Goal: Transaction & Acquisition: Purchase product/service

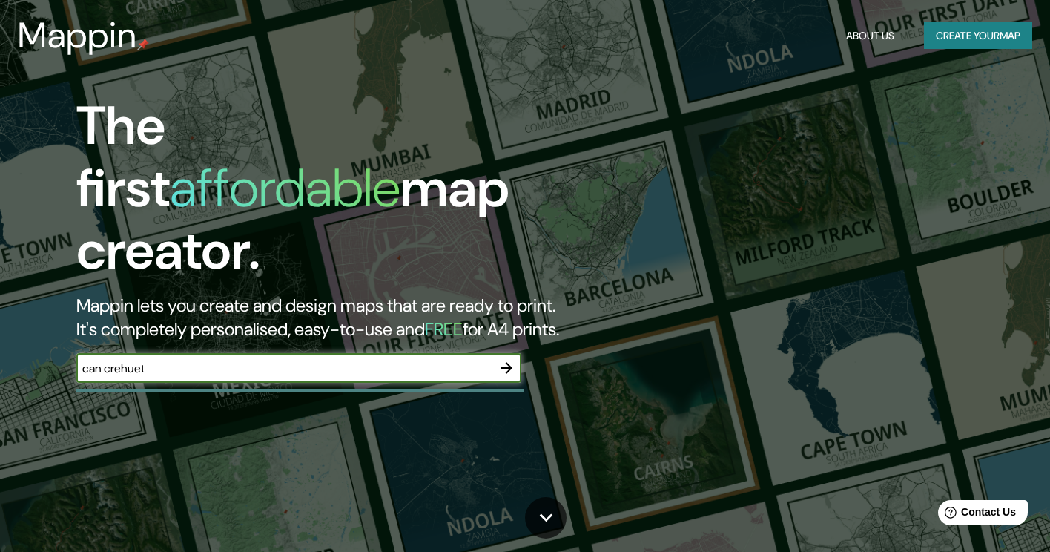
type input "can crehuet"
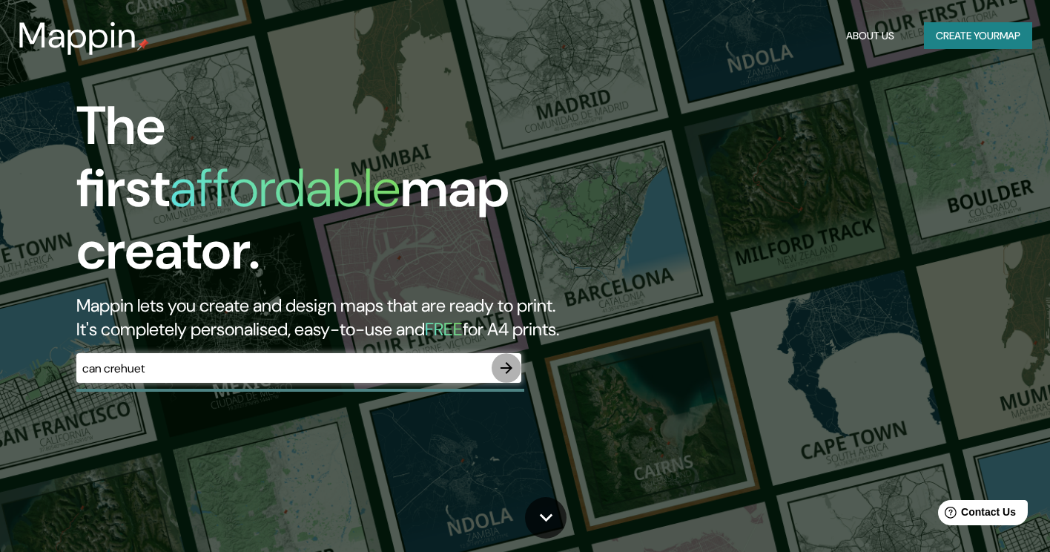
click at [503, 359] on icon "button" at bounding box center [506, 368] width 18 height 18
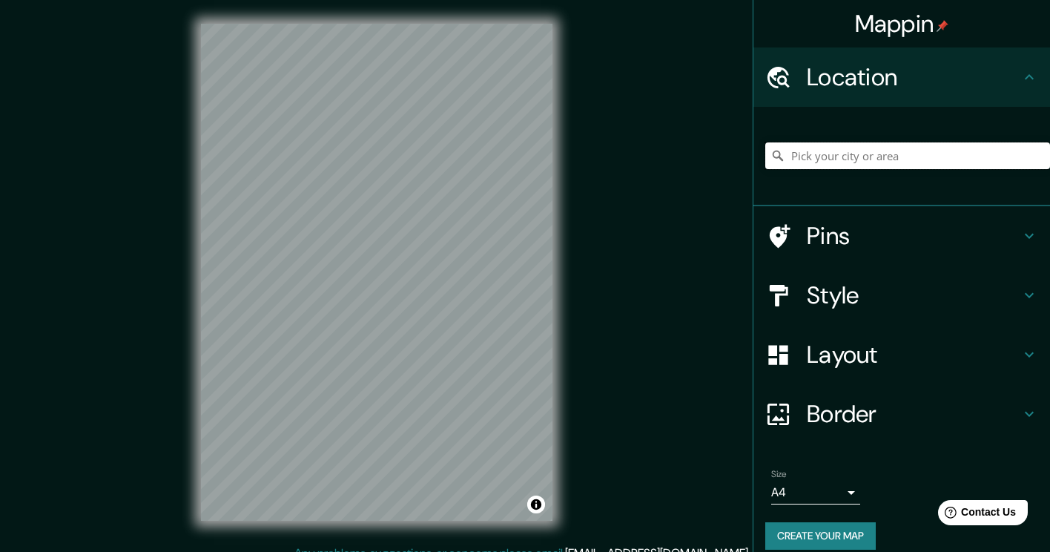
click at [828, 150] on input "Pick your city or area" at bounding box center [907, 155] width 285 height 27
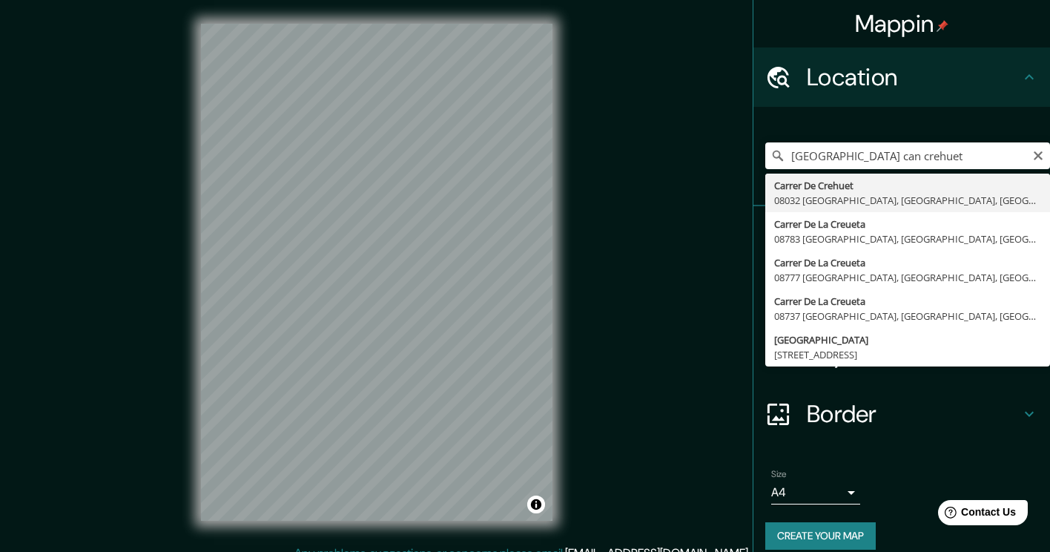
type input "Carrer De Crehuet, 08032 [GEOGRAPHIC_DATA], [GEOGRAPHIC_DATA], [GEOGRAPHIC_DATA]"
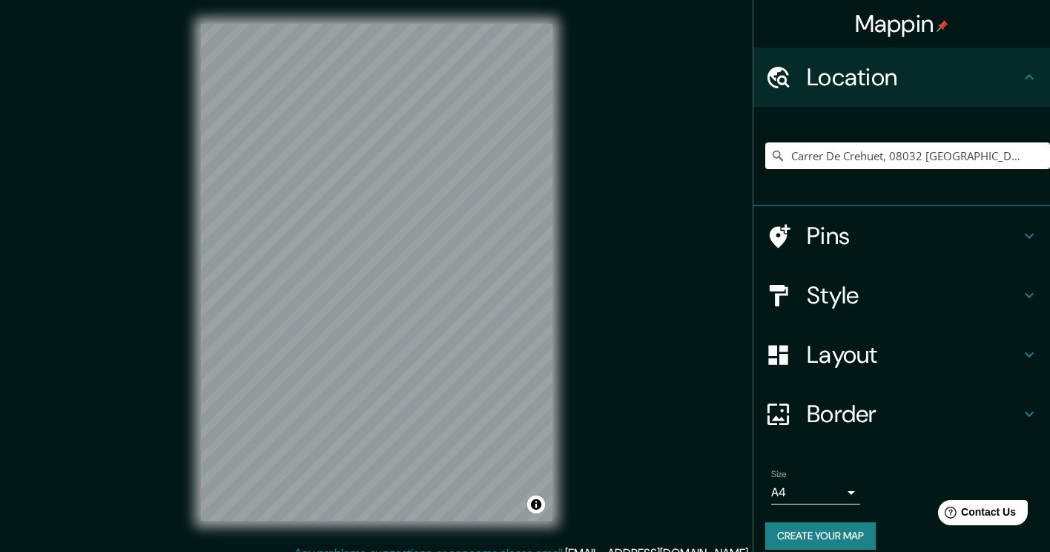
click at [807, 239] on h4 "Pins" at bounding box center [914, 236] width 214 height 30
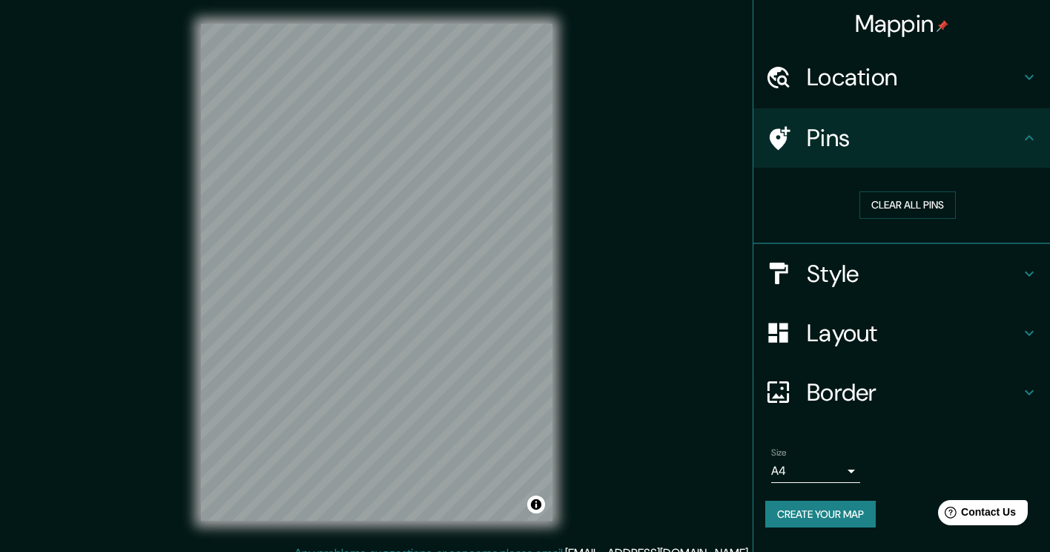
click at [987, 65] on h4 "Location" at bounding box center [914, 77] width 214 height 30
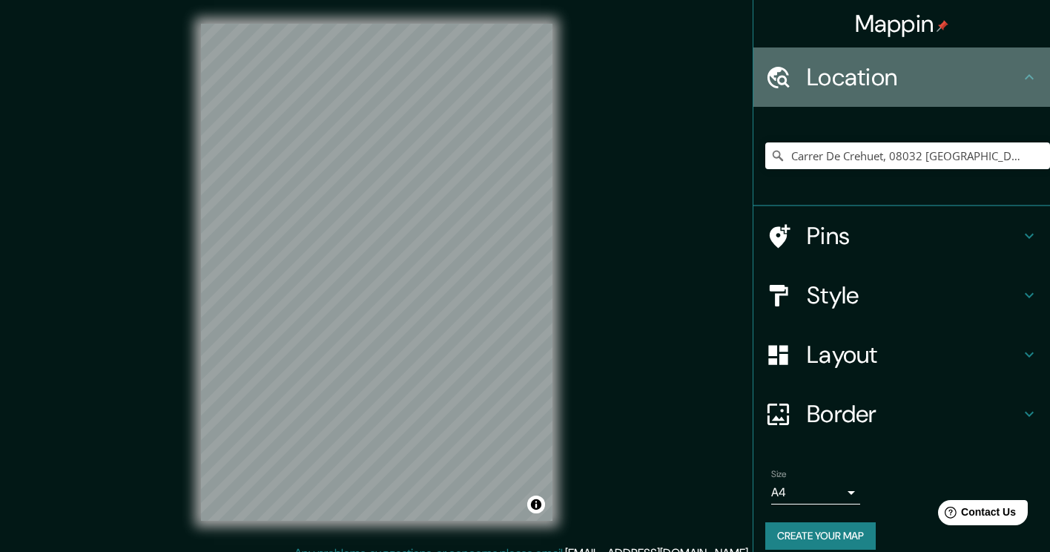
click at [987, 67] on h4 "Location" at bounding box center [914, 77] width 214 height 30
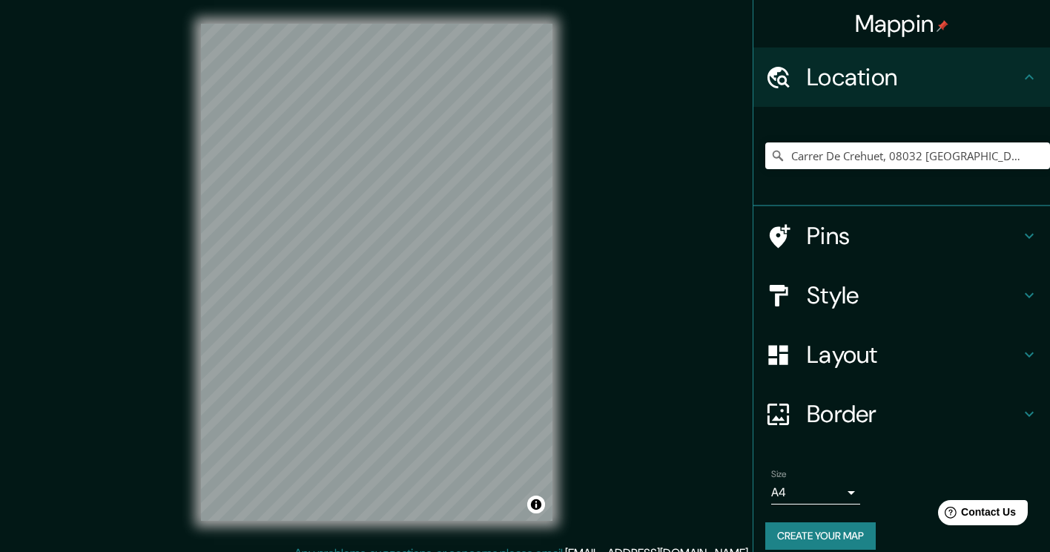
drag, startPoint x: 558, startPoint y: 409, endPoint x: 589, endPoint y: 341, distance: 74.7
click at [589, 341] on div "Mappin Location [GEOGRAPHIC_DATA] [GEOGRAPHIC_DATA], [GEOGRAPHIC_DATA], [GEOGRA…" at bounding box center [525, 284] width 1050 height 568
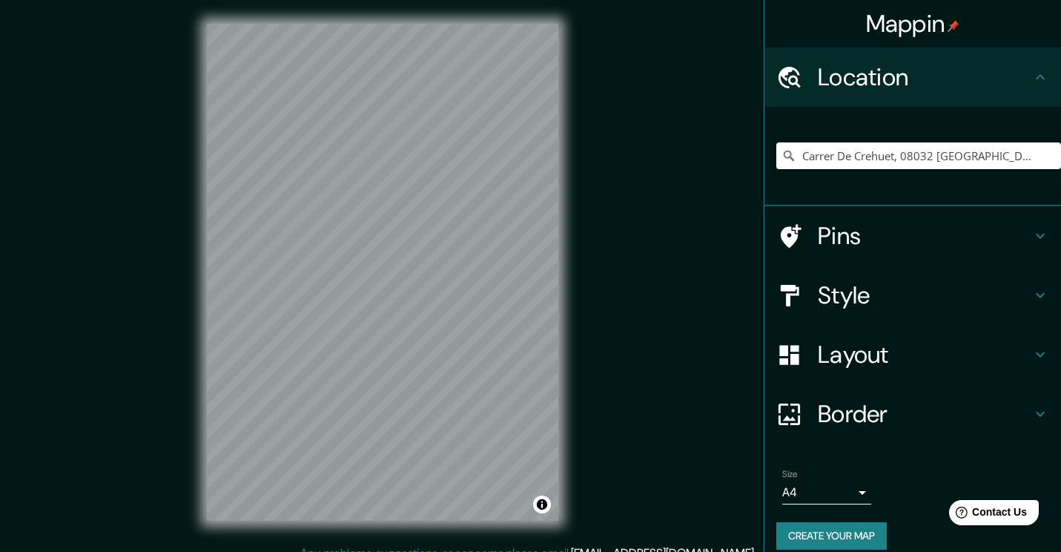
click at [813, 485] on body "Mappin Location [GEOGRAPHIC_DATA] [GEOGRAPHIC_DATA], [GEOGRAPHIC_DATA], [GEOGRA…" at bounding box center [530, 276] width 1061 height 552
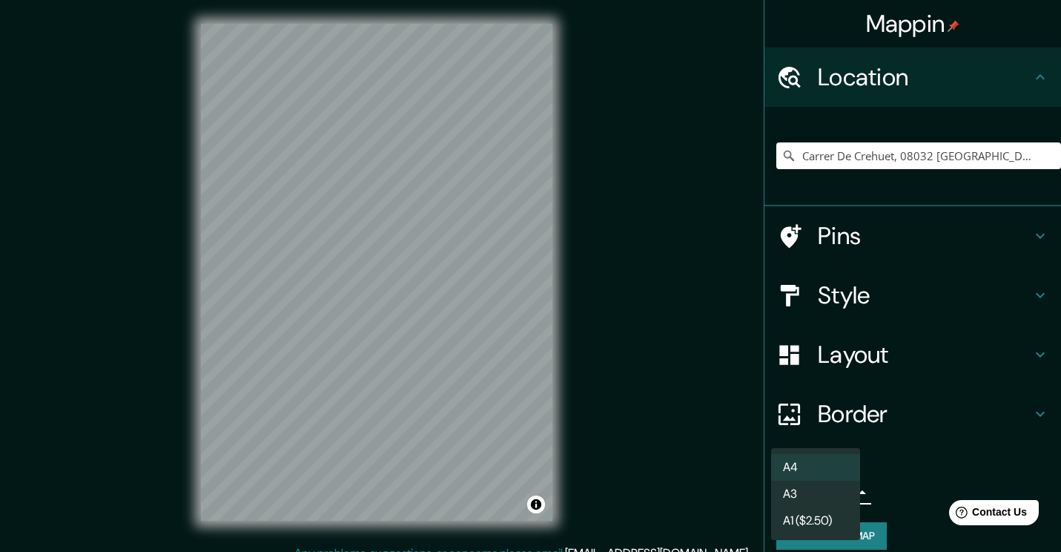
click at [800, 497] on li "A3" at bounding box center [815, 493] width 89 height 27
type input "a4"
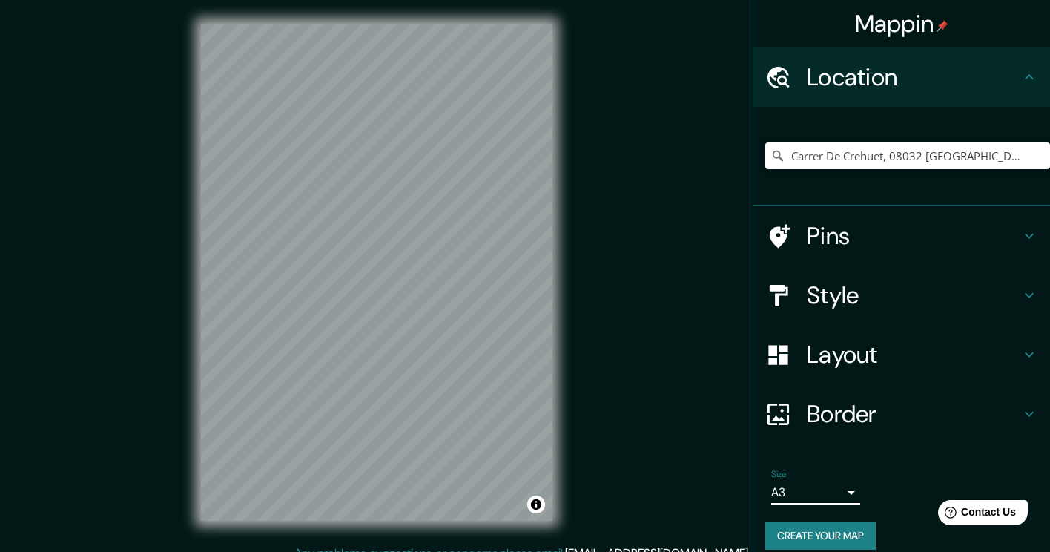
click at [881, 305] on h4 "Style" at bounding box center [914, 295] width 214 height 30
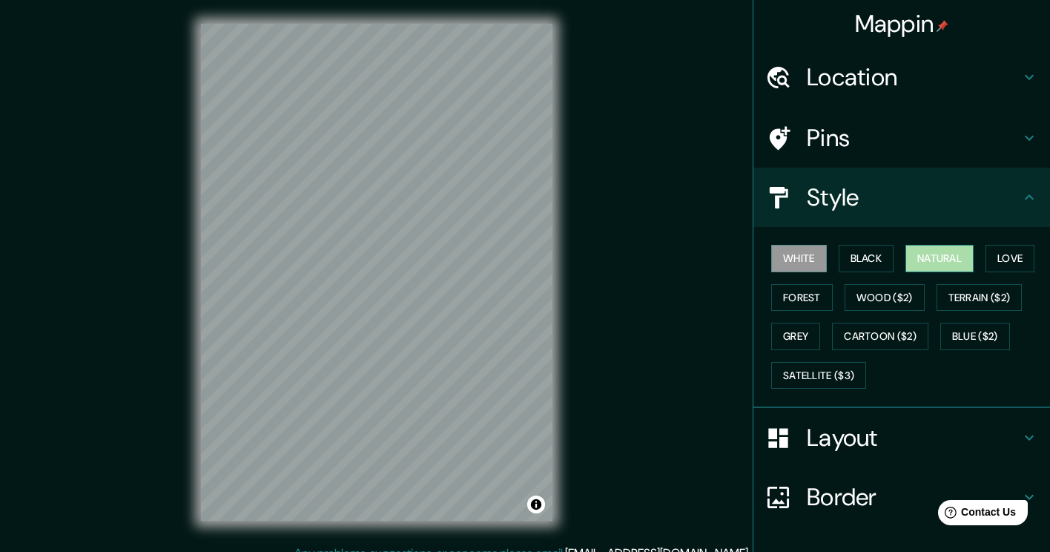
click at [939, 262] on button "Natural" at bounding box center [939, 258] width 68 height 27
click at [999, 262] on button "Love" at bounding box center [1009, 258] width 49 height 27
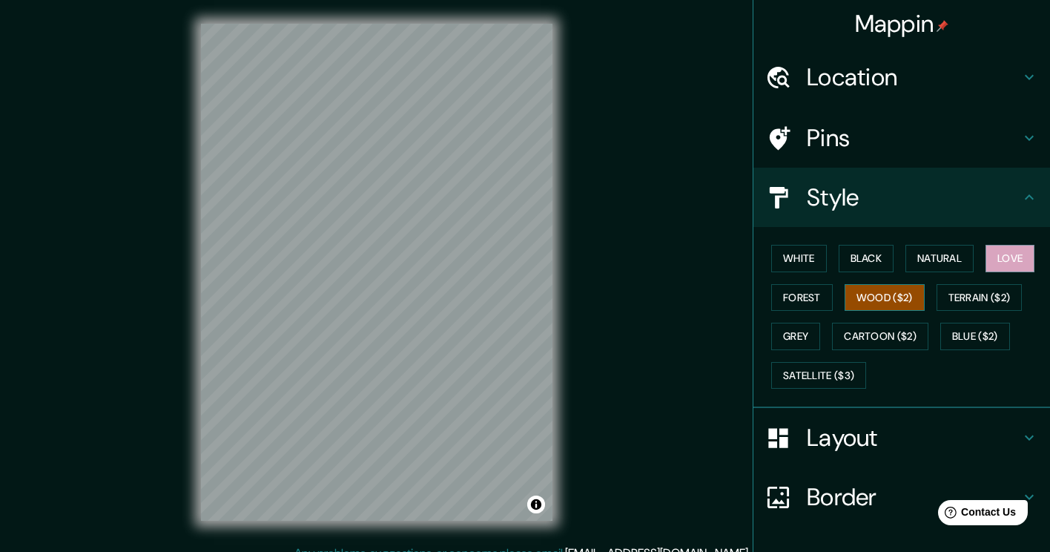
click at [876, 299] on button "Wood ($2)" at bounding box center [884, 297] width 80 height 27
click at [801, 295] on button "Forest" at bounding box center [802, 297] width 62 height 27
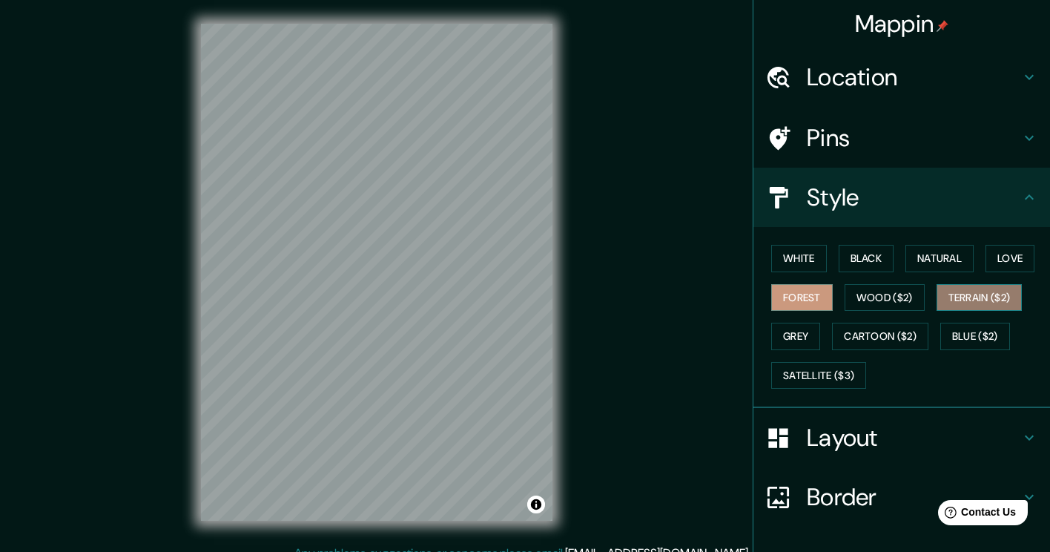
click at [1001, 292] on button "Terrain ($2)" at bounding box center [979, 297] width 86 height 27
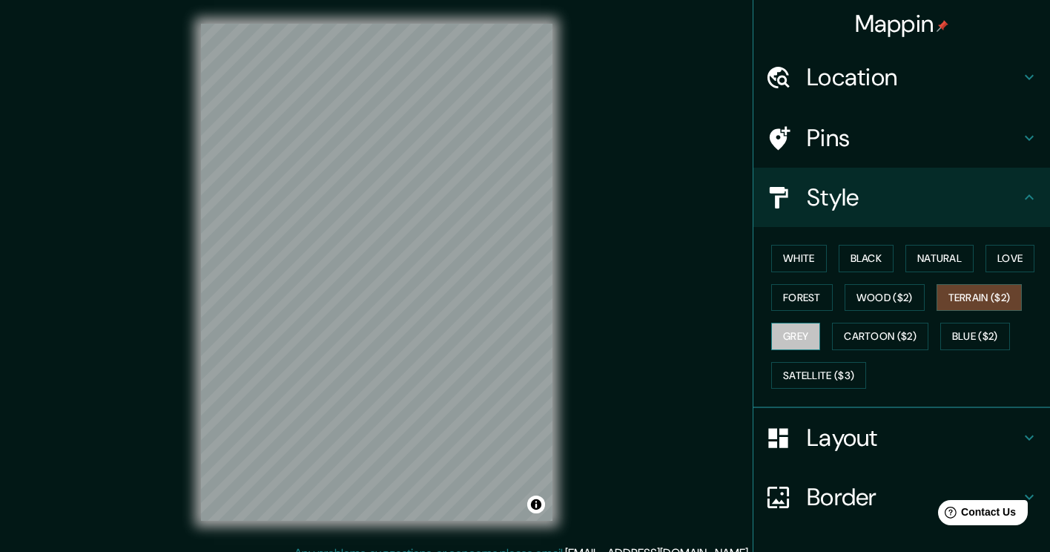
click at [782, 330] on button "Grey" at bounding box center [795, 335] width 49 height 27
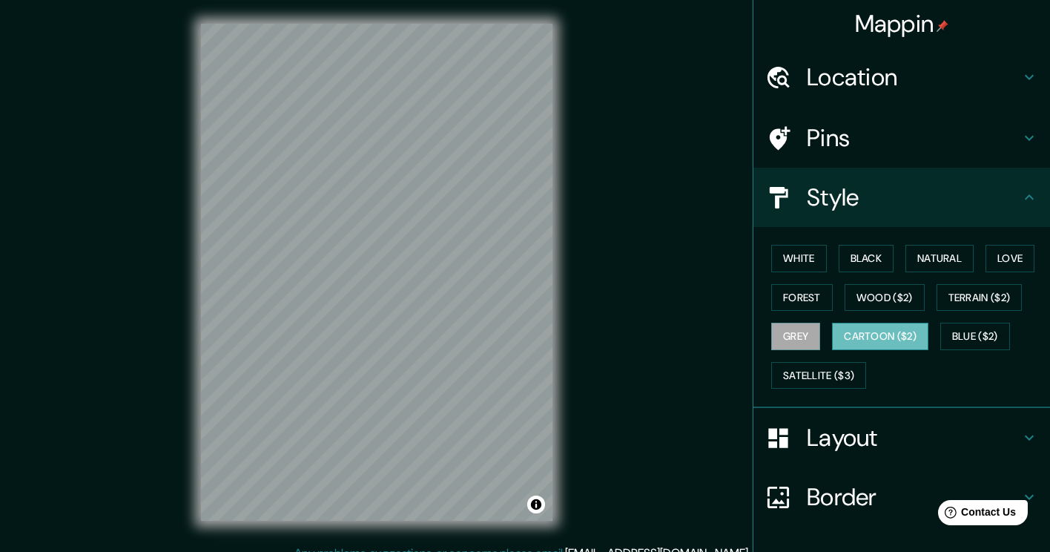
click at [874, 331] on button "Cartoon ($2)" at bounding box center [880, 335] width 96 height 27
click at [775, 331] on button "Grey" at bounding box center [795, 335] width 49 height 27
click at [800, 372] on button "Satellite ($3)" at bounding box center [818, 375] width 95 height 27
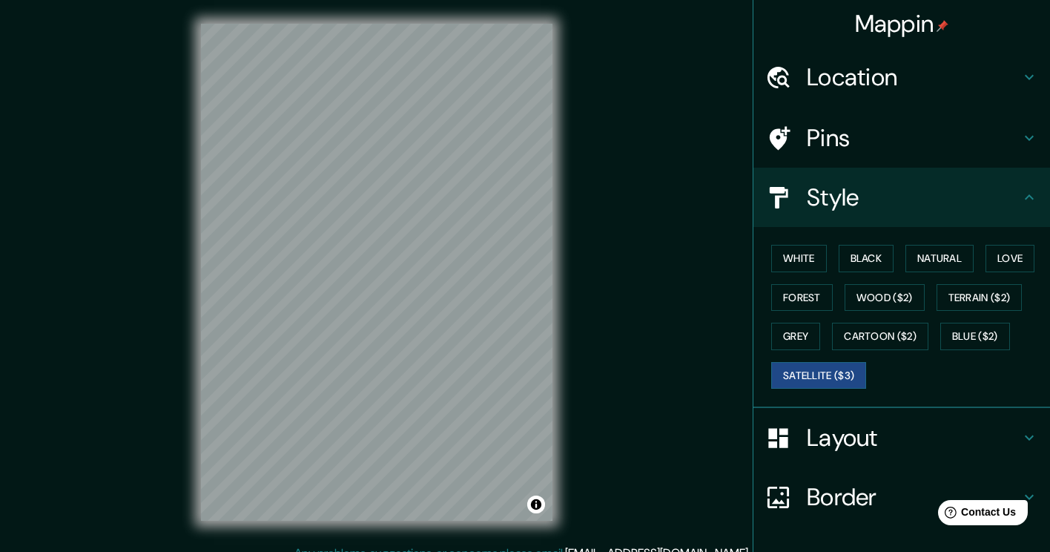
click at [798, 277] on div "White Black Natural Love Forest Wood ($2) Terrain ($2) Grey Cartoon ($2) Blue (…" at bounding box center [907, 317] width 285 height 156
click at [788, 256] on button "White" at bounding box center [799, 258] width 56 height 27
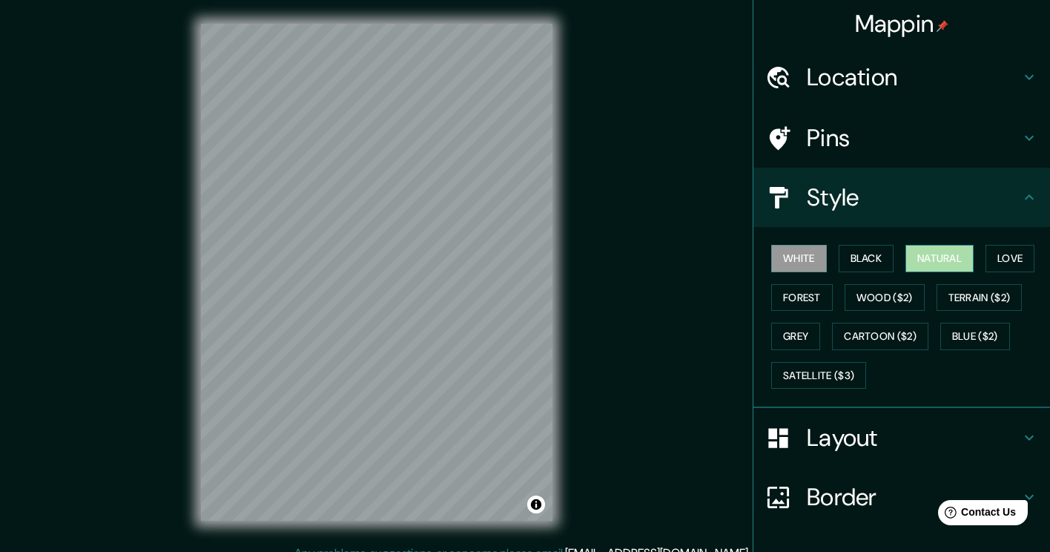
click at [931, 259] on button "Natural" at bounding box center [939, 258] width 68 height 27
click at [864, 253] on button "Black" at bounding box center [866, 258] width 56 height 27
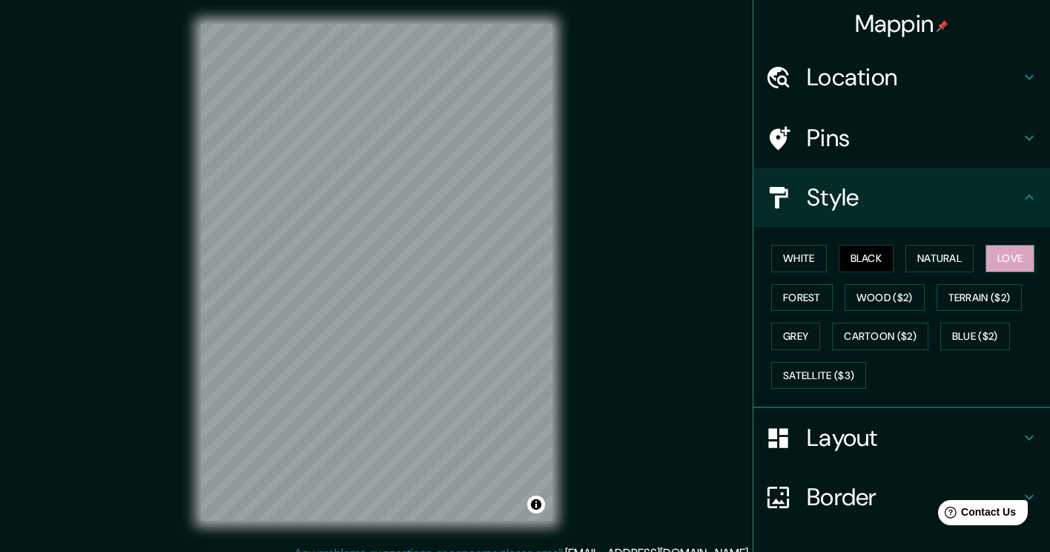
click at [985, 260] on button "Love" at bounding box center [1009, 258] width 49 height 27
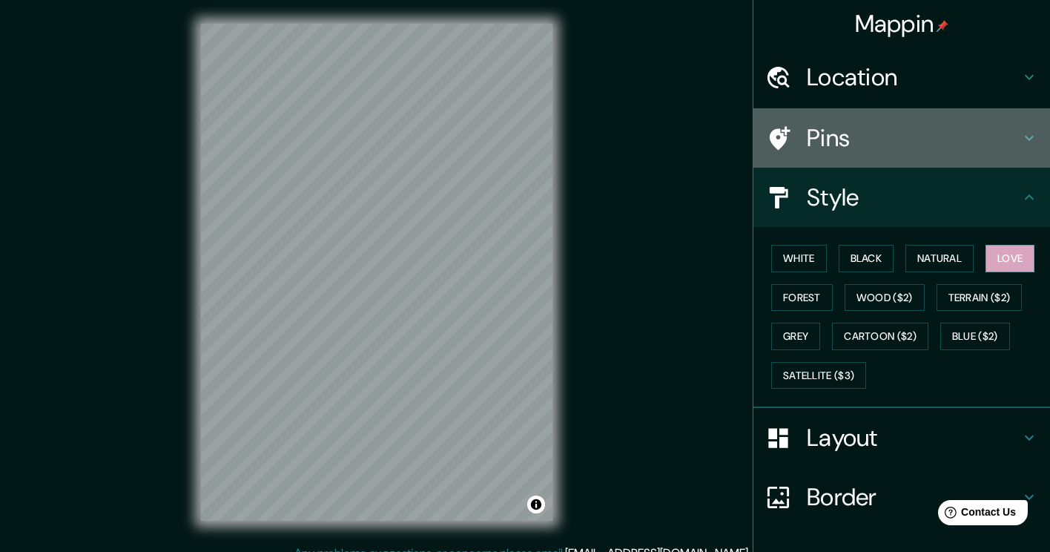
click at [893, 111] on div "Pins" at bounding box center [901, 137] width 297 height 59
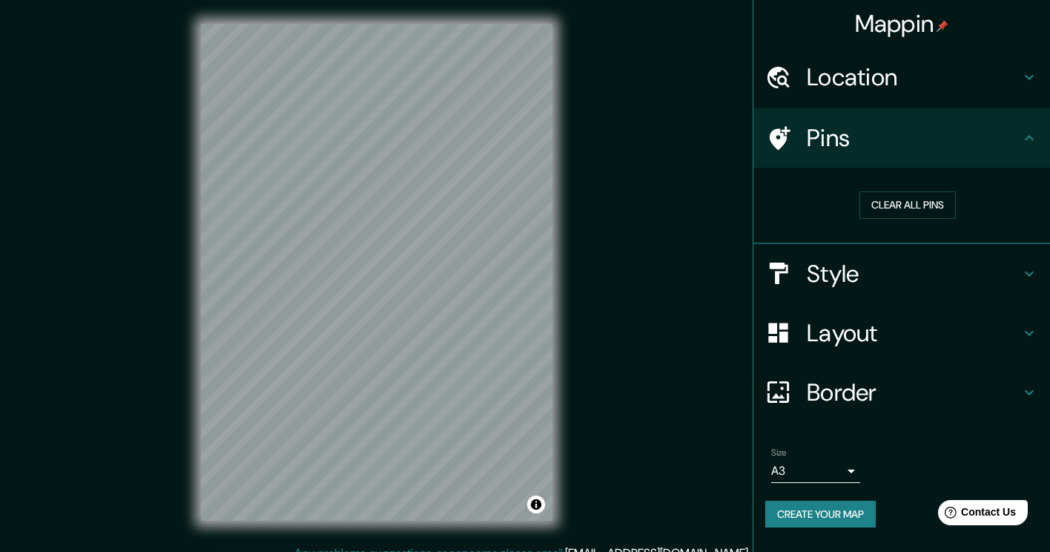
scroll to position [16, 0]
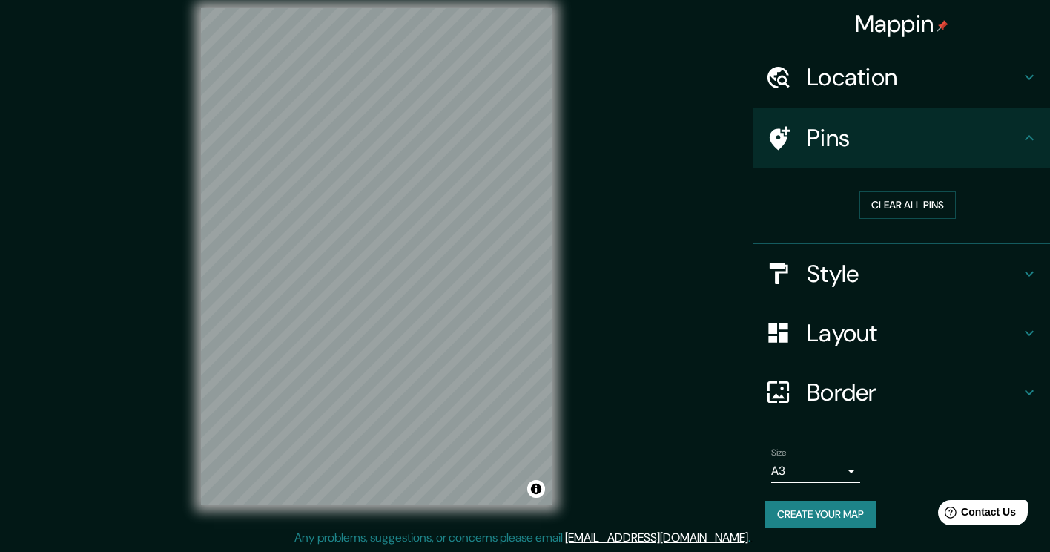
click at [910, 360] on div "Layout" at bounding box center [901, 332] width 297 height 59
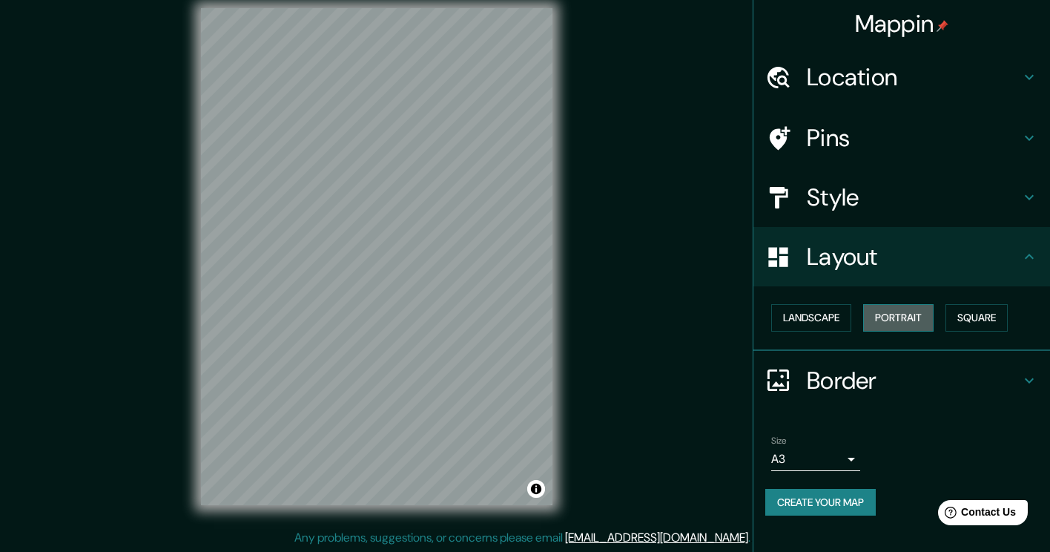
click at [916, 317] on button "Portrait" at bounding box center [898, 317] width 70 height 27
click at [831, 311] on button "Landscape" at bounding box center [811, 317] width 80 height 27
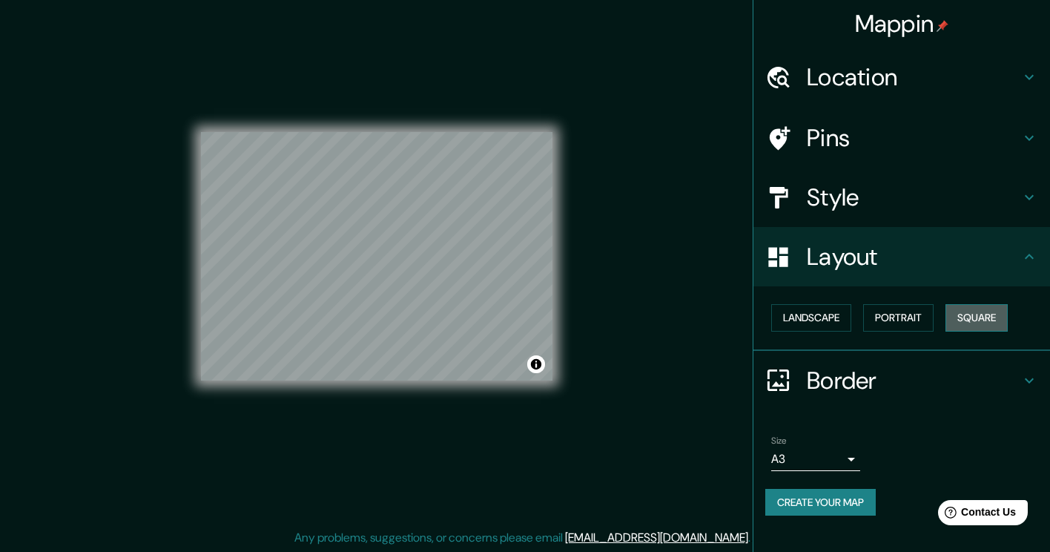
click at [981, 311] on button "Square" at bounding box center [976, 317] width 62 height 27
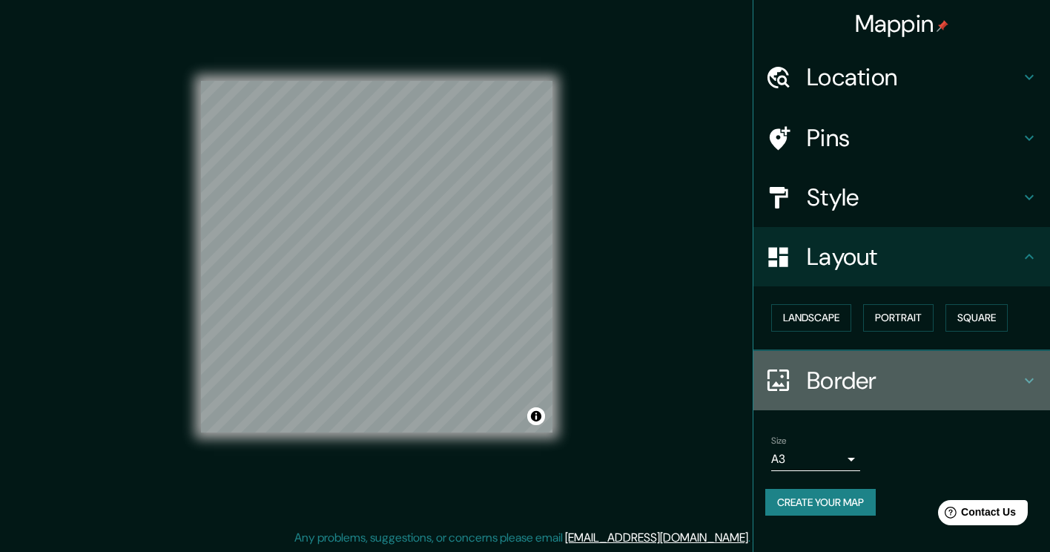
click at [870, 386] on h4 "Border" at bounding box center [914, 380] width 214 height 30
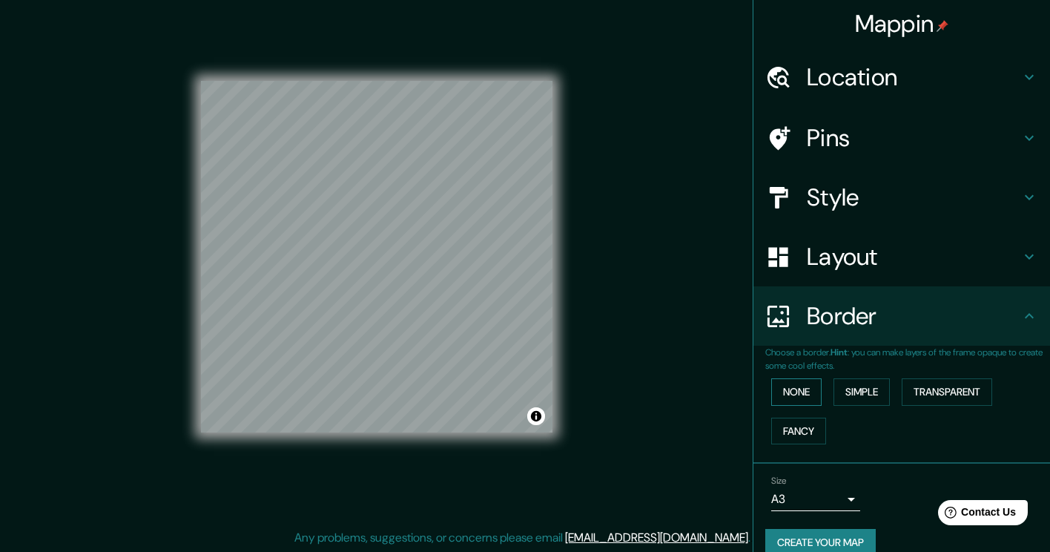
click at [775, 390] on button "None" at bounding box center [796, 391] width 50 height 27
click at [889, 393] on div "None Simple Transparent Fancy" at bounding box center [907, 411] width 285 height 78
click at [861, 386] on button "Simple" at bounding box center [861, 391] width 56 height 27
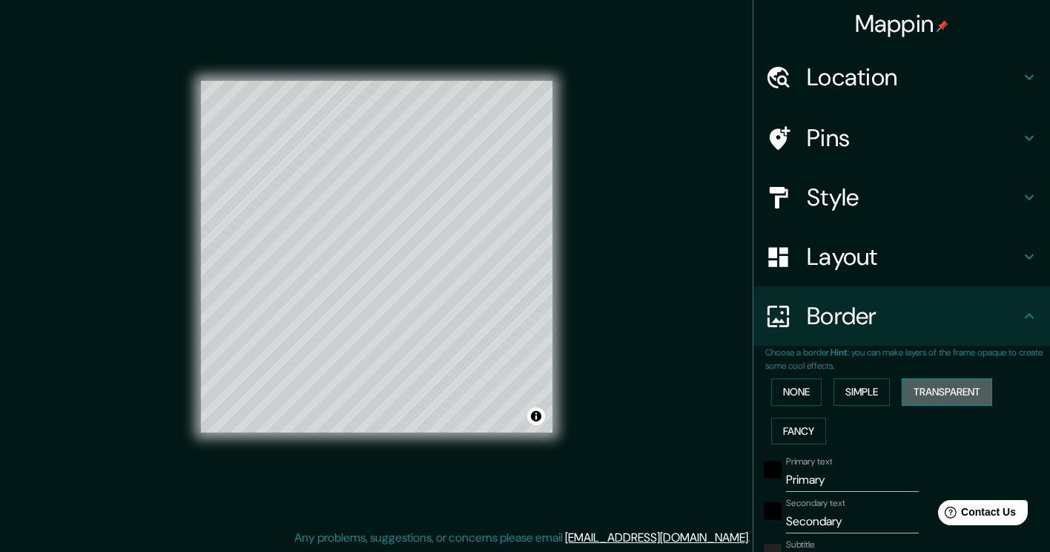
click at [943, 388] on button "Transparent" at bounding box center [947, 391] width 90 height 27
click at [771, 430] on button "Fancy" at bounding box center [798, 430] width 55 height 27
click at [795, 391] on button "None" at bounding box center [796, 391] width 50 height 27
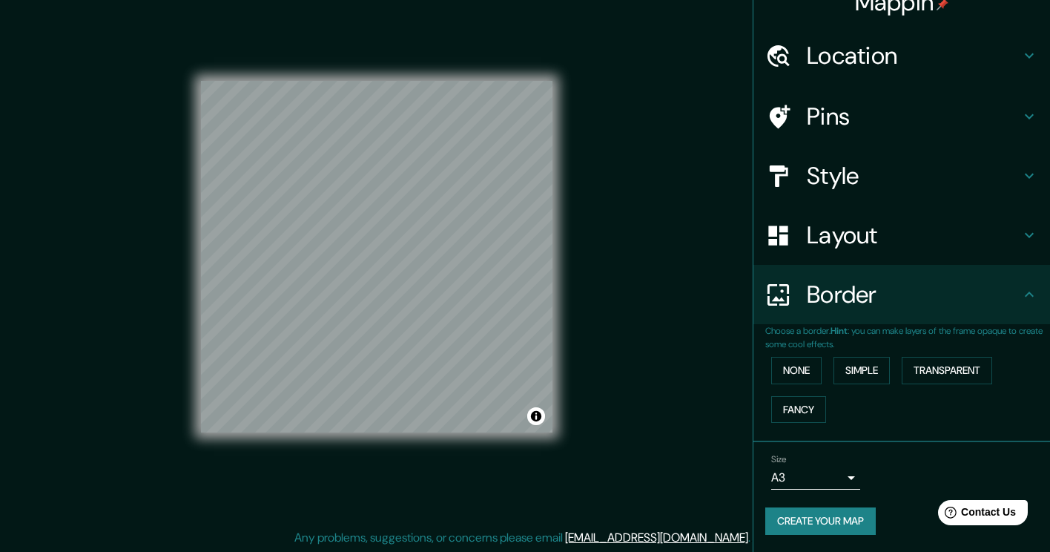
scroll to position [0, 0]
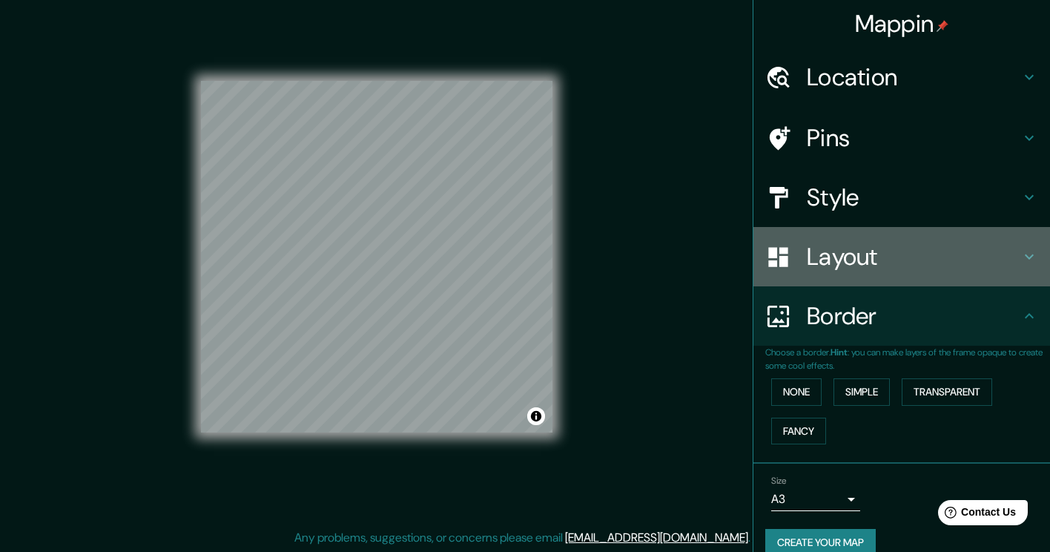
click at [895, 258] on h4 "Layout" at bounding box center [914, 257] width 214 height 30
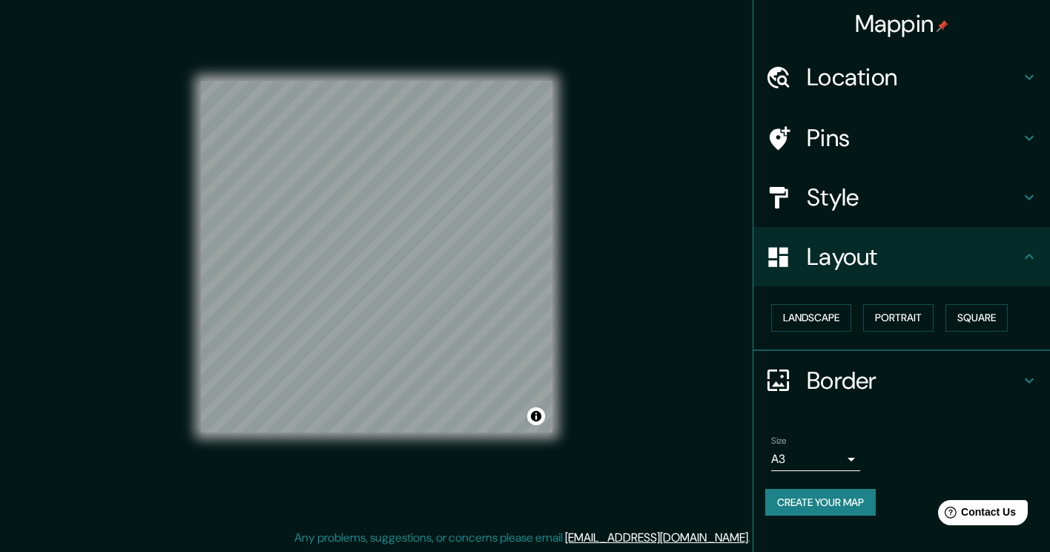
click at [878, 213] on div "Style" at bounding box center [901, 197] width 297 height 59
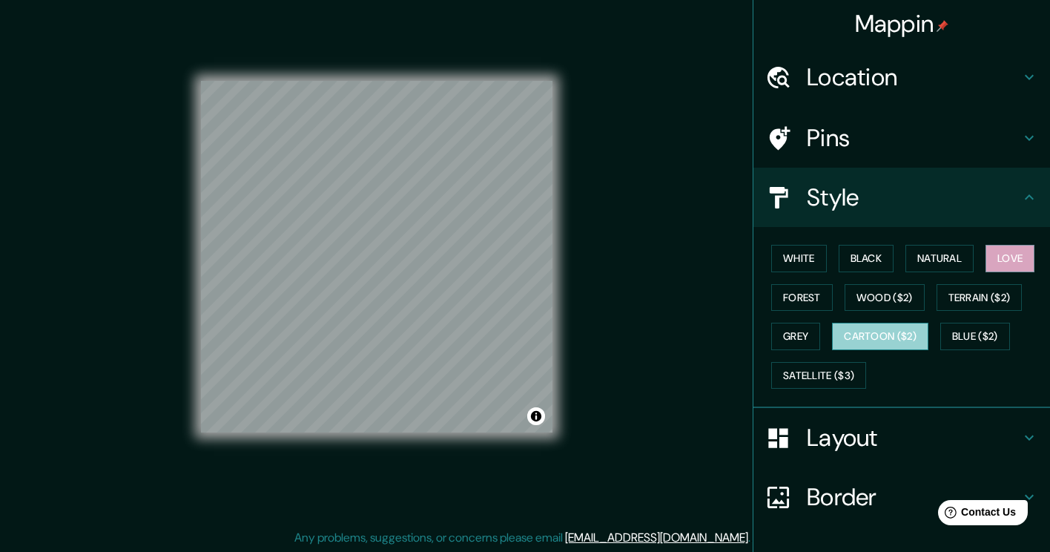
click at [889, 339] on button "Cartoon ($2)" at bounding box center [880, 335] width 96 height 27
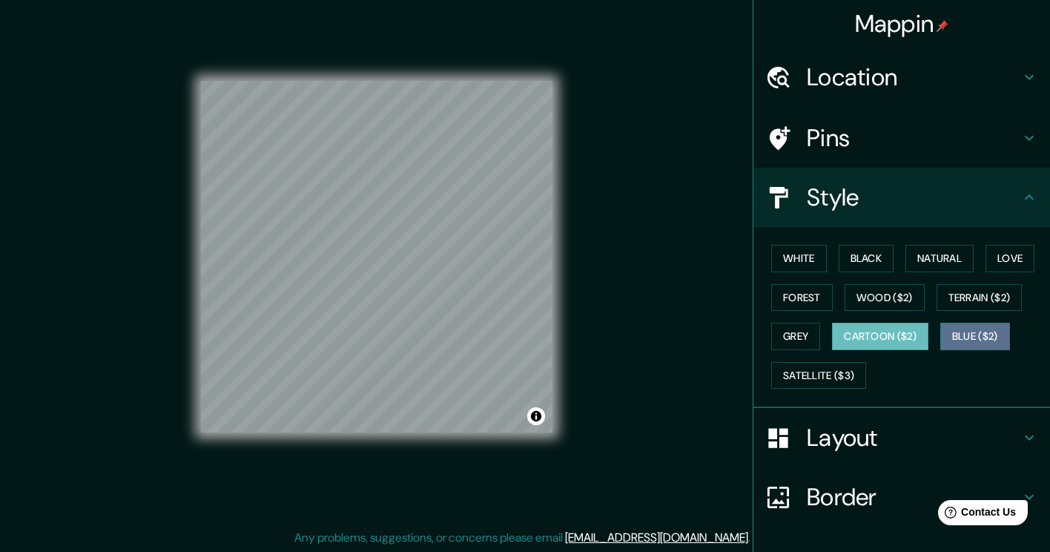
click at [976, 342] on button "Blue ($2)" at bounding box center [975, 335] width 70 height 27
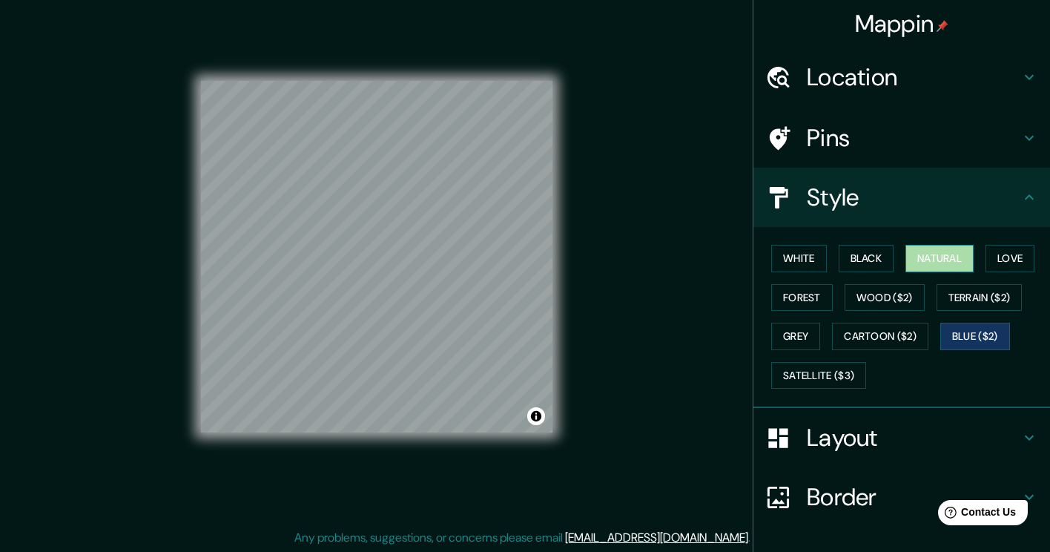
click at [950, 266] on button "Natural" at bounding box center [939, 258] width 68 height 27
click at [861, 246] on button "Black" at bounding box center [866, 258] width 56 height 27
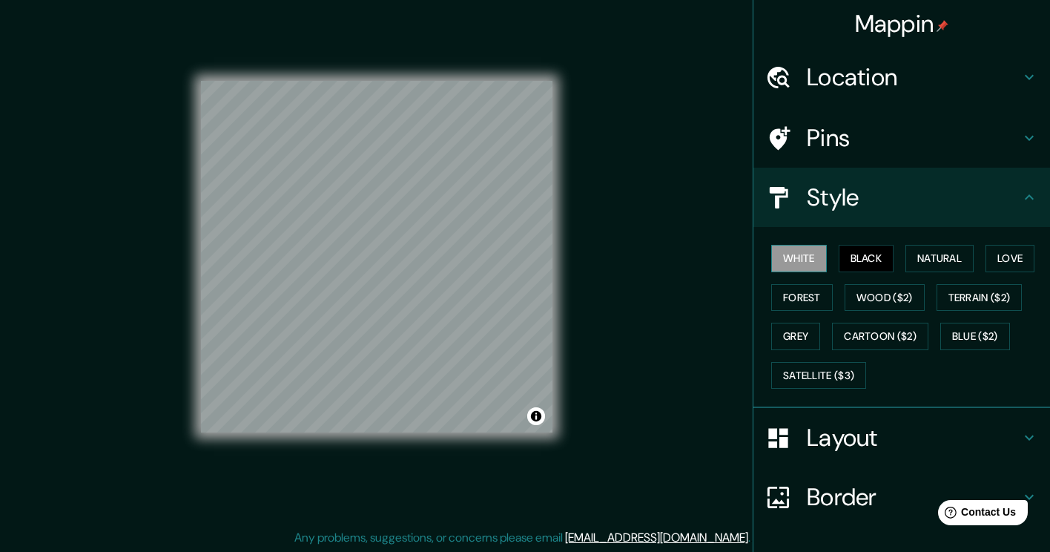
click at [816, 254] on button "White" at bounding box center [799, 258] width 56 height 27
click at [998, 259] on button "Love" at bounding box center [1009, 258] width 49 height 27
click at [793, 260] on button "White" at bounding box center [799, 258] width 56 height 27
click at [841, 262] on button "Black" at bounding box center [866, 258] width 56 height 27
click at [804, 258] on button "White" at bounding box center [799, 258] width 56 height 27
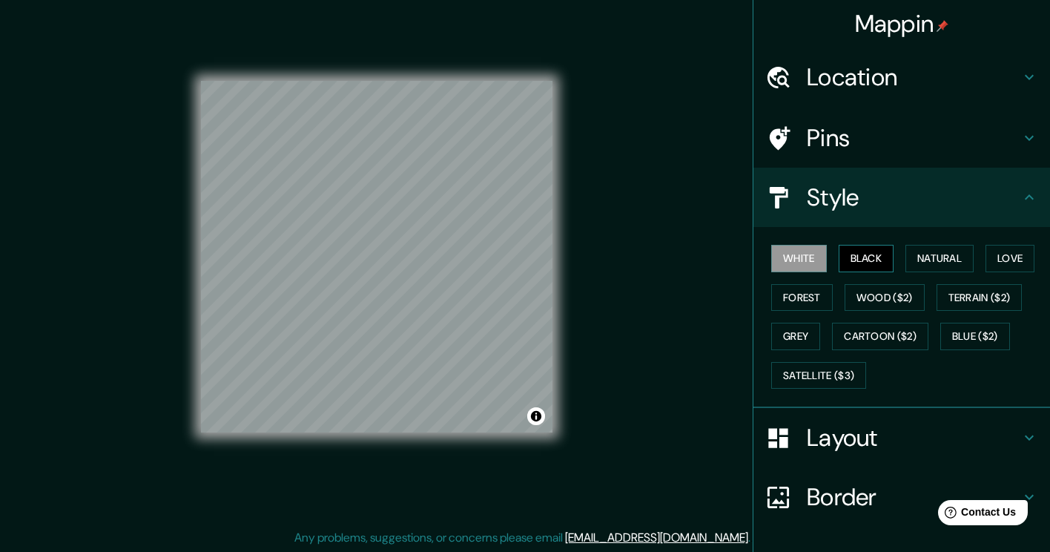
click at [838, 257] on button "Black" at bounding box center [866, 258] width 56 height 27
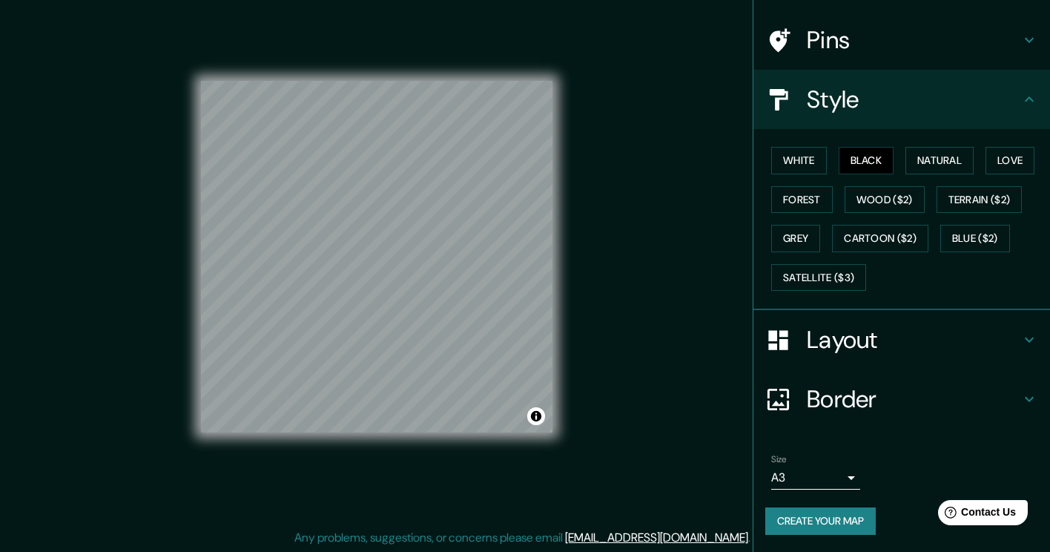
click at [848, 405] on h4 "Border" at bounding box center [914, 399] width 214 height 30
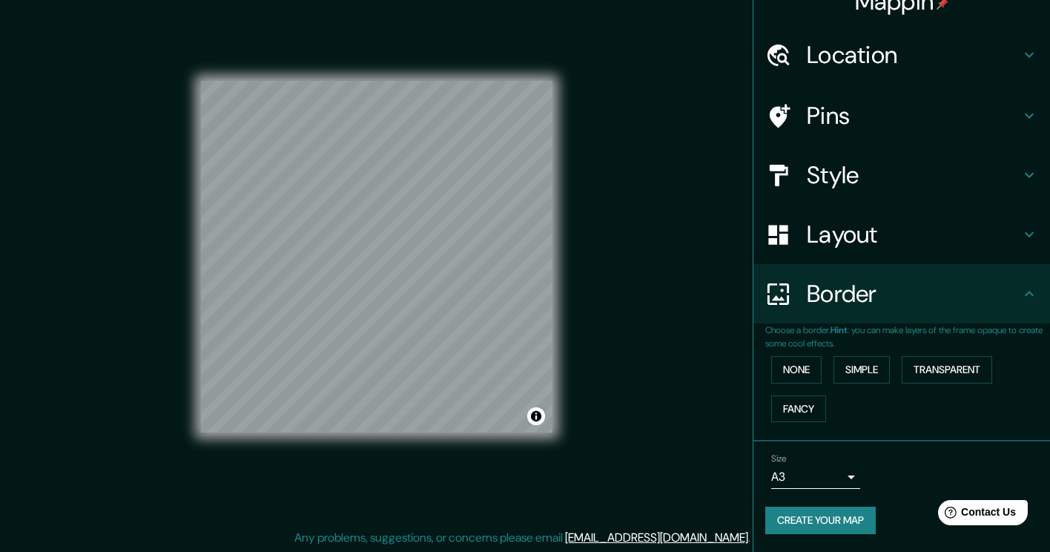
scroll to position [21, 0]
click at [886, 100] on div "Pins" at bounding box center [901, 116] width 297 height 59
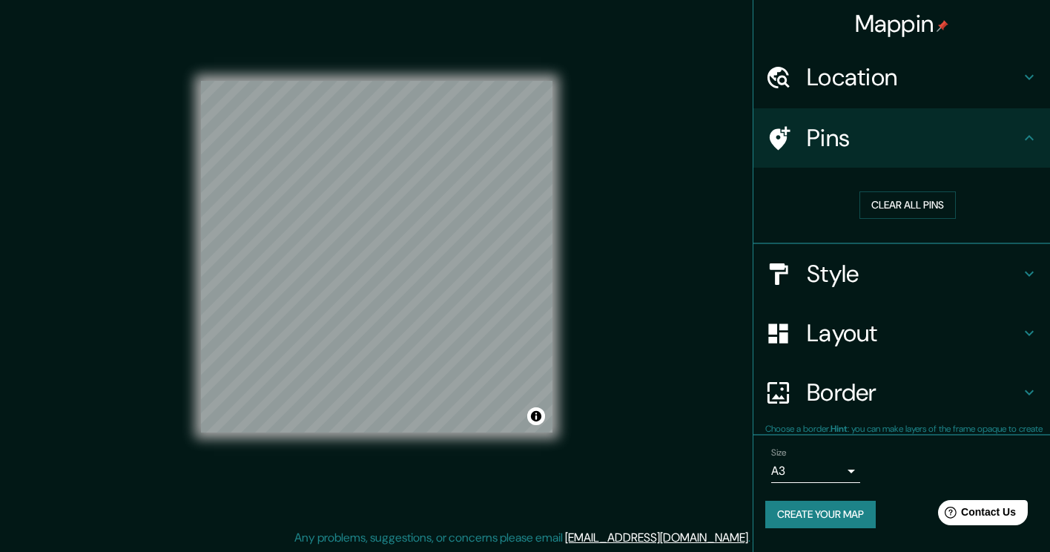
scroll to position [0, 0]
click at [899, 199] on button "Clear all pins" at bounding box center [907, 204] width 96 height 27
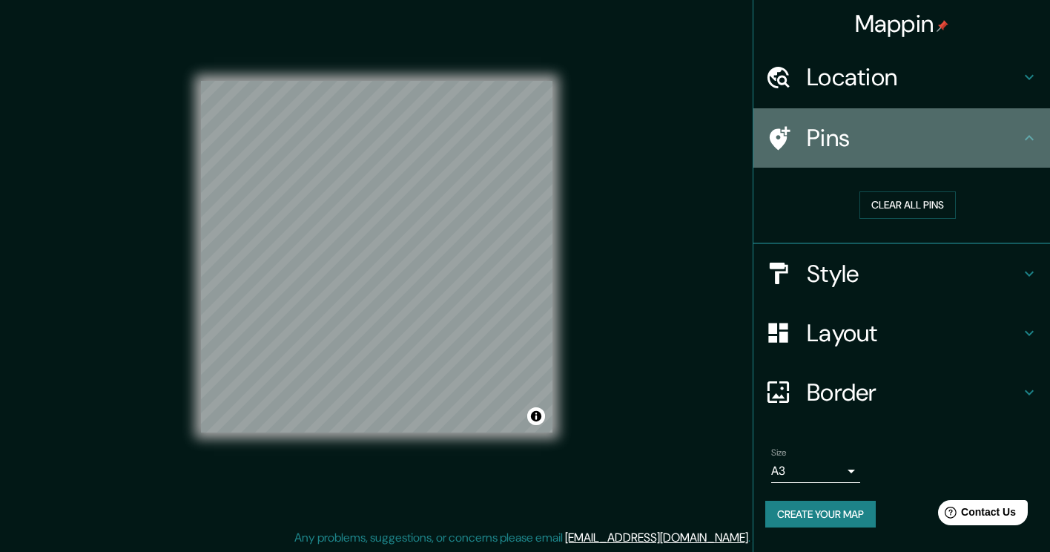
click at [846, 142] on h4 "Pins" at bounding box center [914, 138] width 214 height 30
click at [773, 146] on icon at bounding box center [778, 138] width 26 height 26
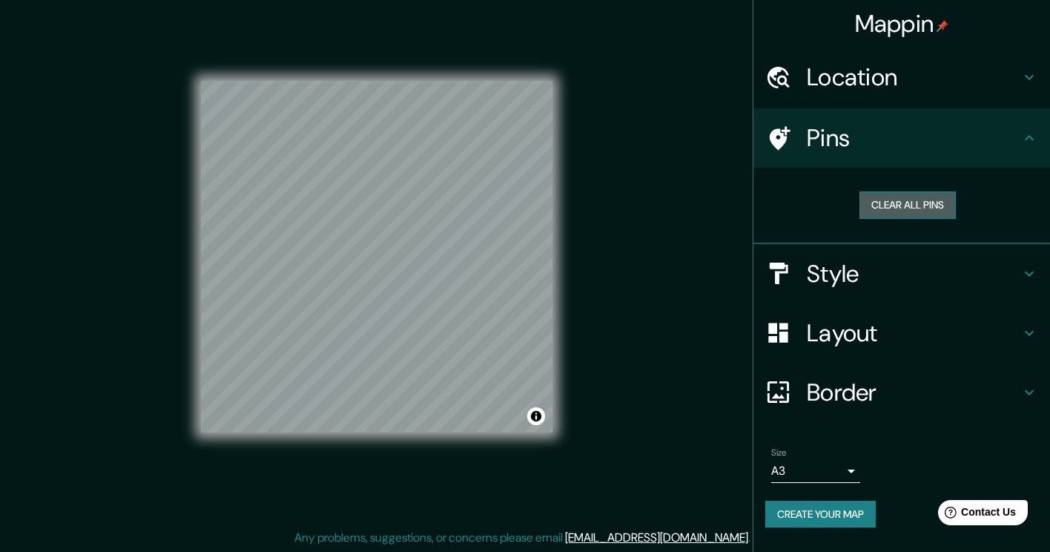
click at [915, 199] on button "Clear all pins" at bounding box center [907, 204] width 96 height 27
click at [785, 513] on button "Create your map" at bounding box center [820, 513] width 110 height 27
click at [793, 513] on button "Create your map" at bounding box center [820, 513] width 110 height 27
